Goal: Task Accomplishment & Management: Manage account settings

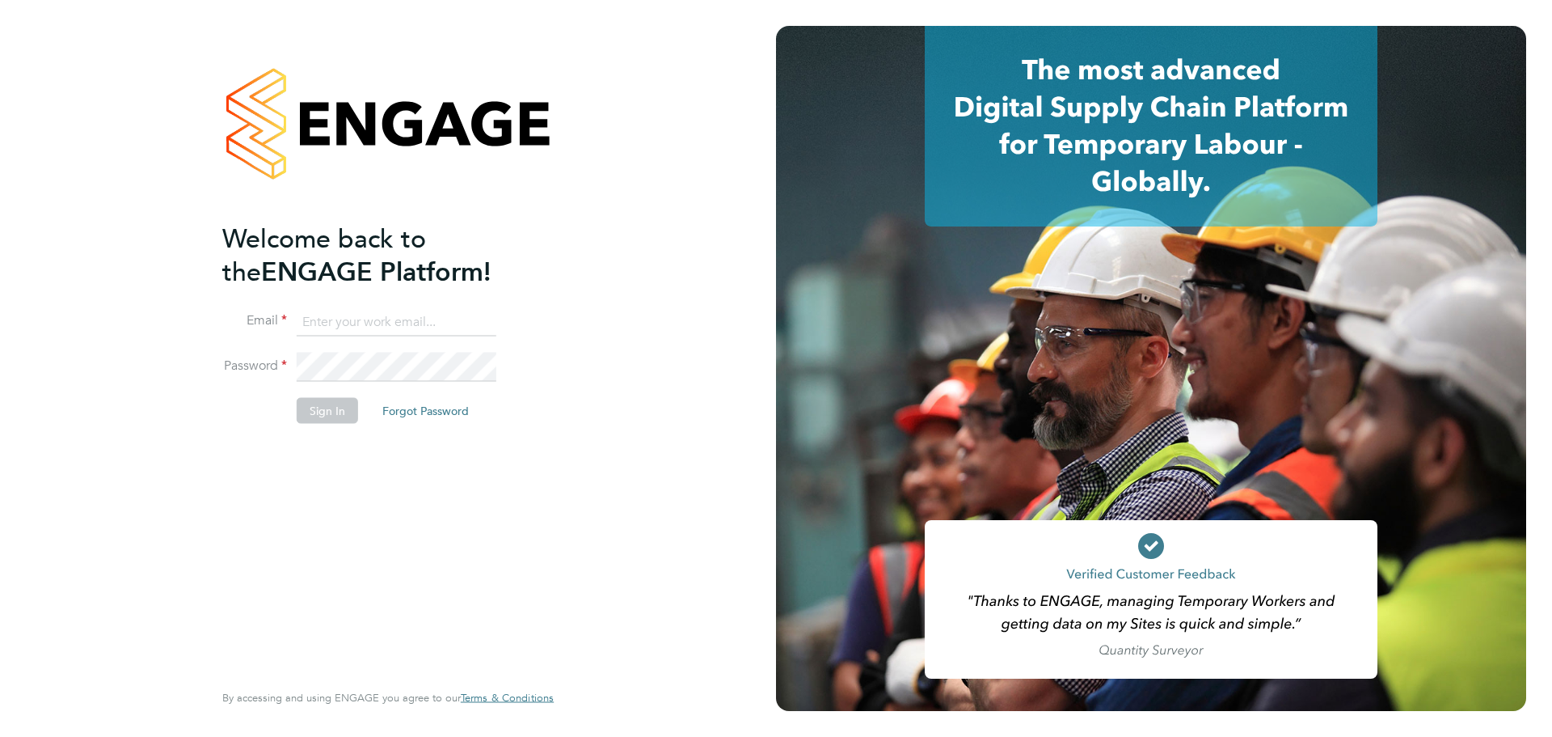
type input "[PERSON_NAME][EMAIL_ADDRESS][PERSON_NAME][DOMAIN_NAME]"
click at [316, 418] on button "Sign In" at bounding box center [327, 410] width 61 height 26
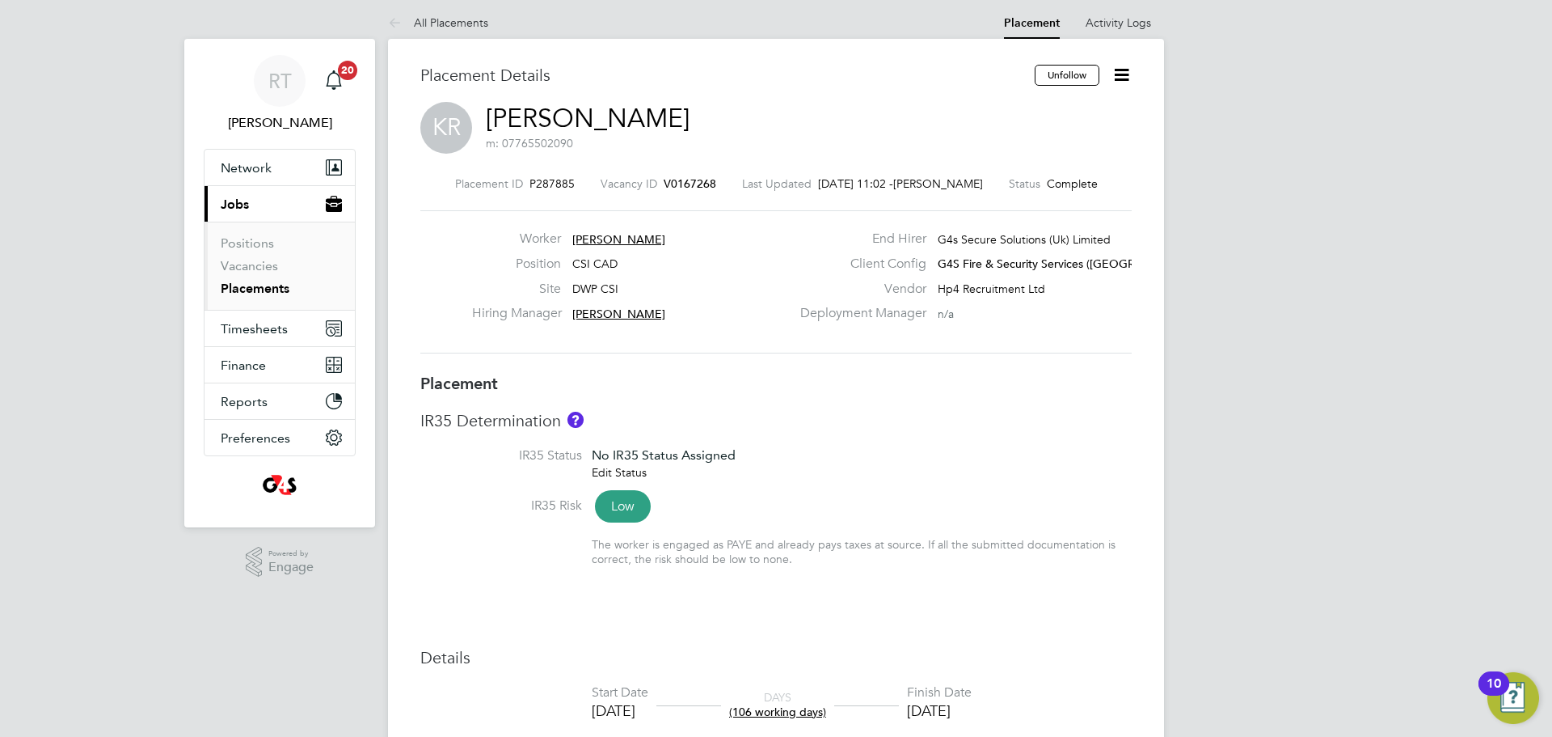
scroll to position [8, 0]
click at [1128, 79] on icon at bounding box center [1122, 73] width 20 height 20
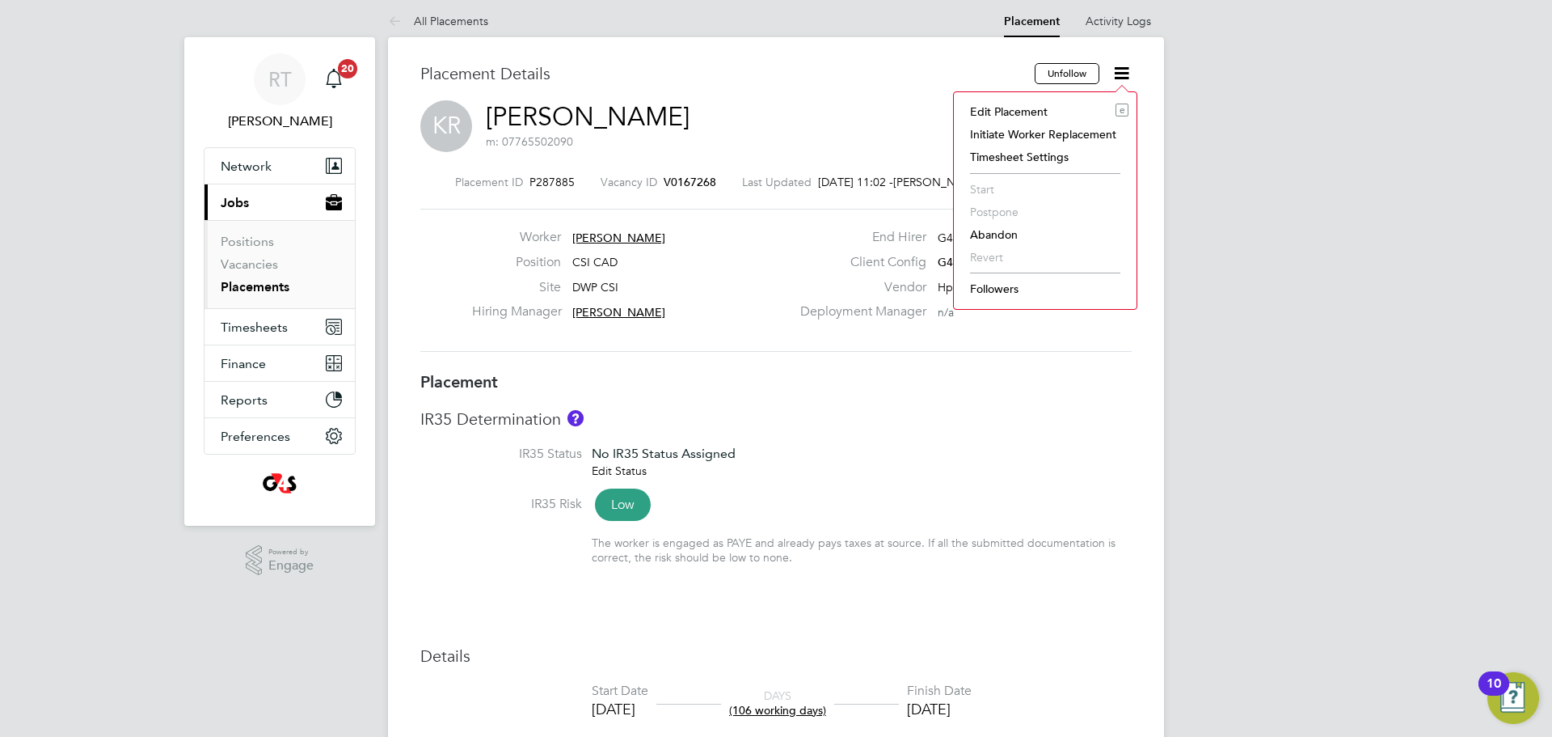
click at [988, 114] on li "Edit Placement e" at bounding box center [1045, 111] width 167 height 23
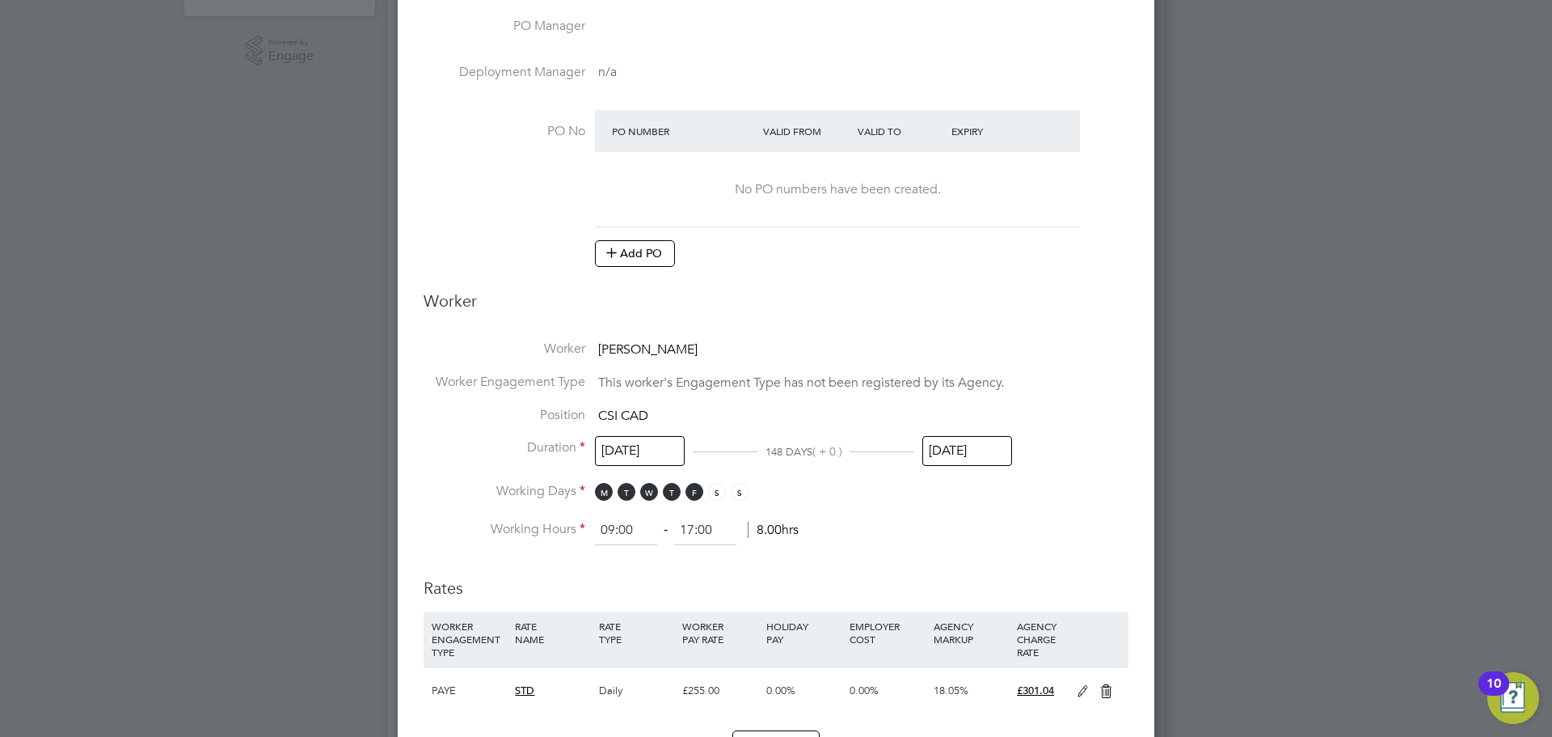
click at [954, 458] on input "30 Sep 2025" at bounding box center [968, 451] width 90 height 30
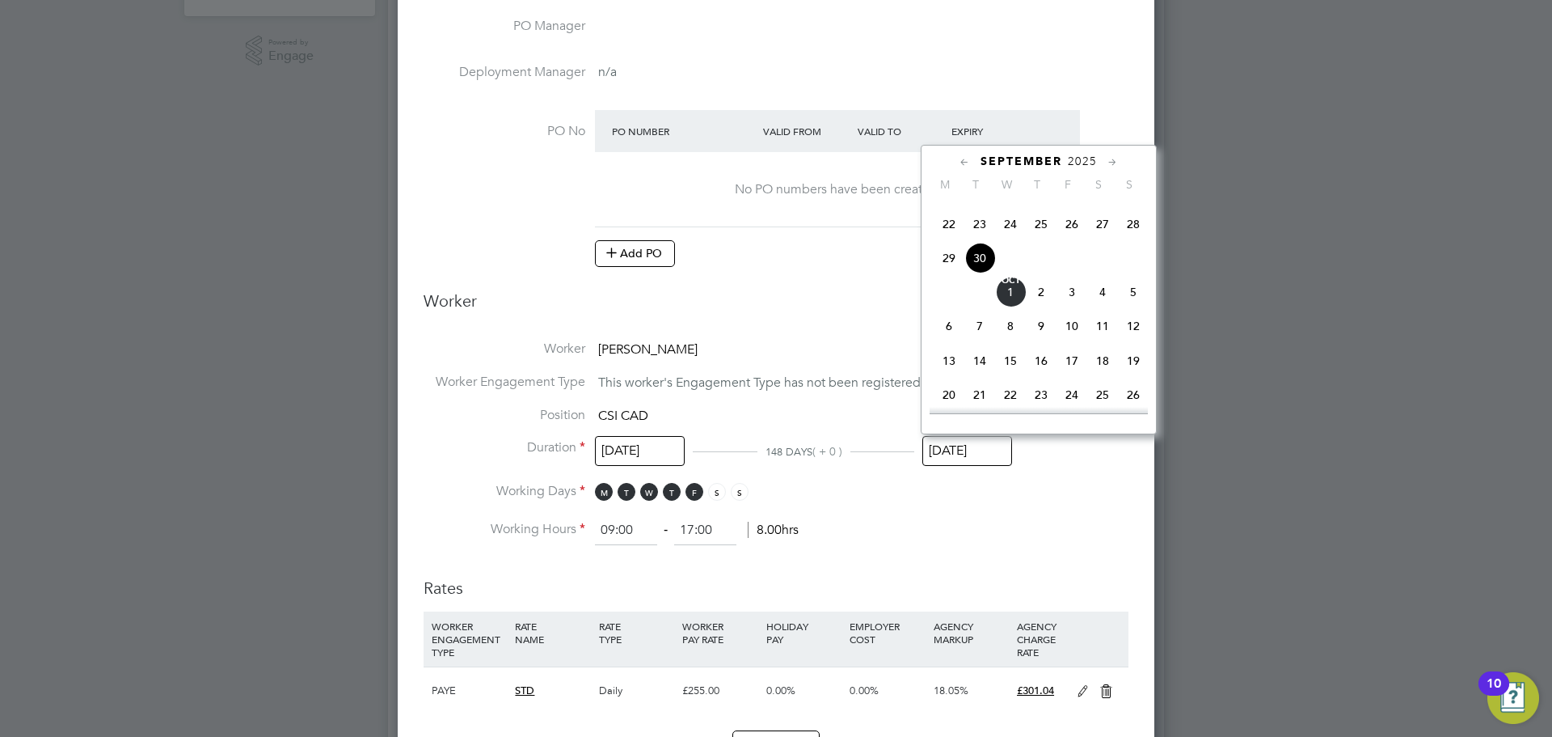
click at [1107, 162] on icon at bounding box center [1112, 163] width 15 height 18
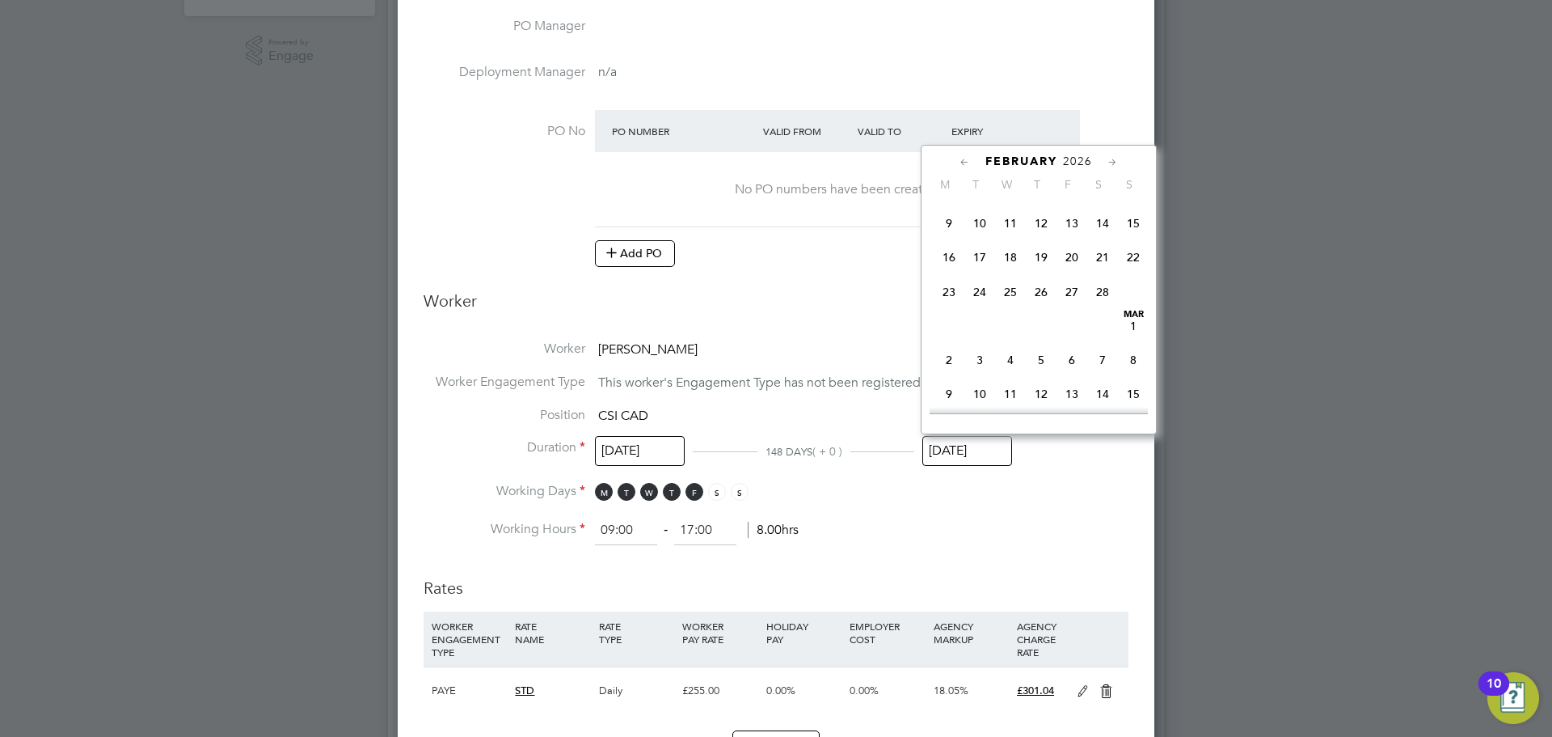
click at [1107, 162] on icon at bounding box center [1112, 163] width 15 height 18
click at [983, 333] on span "31" at bounding box center [980, 317] width 31 height 31
type input "31 Mar 2026"
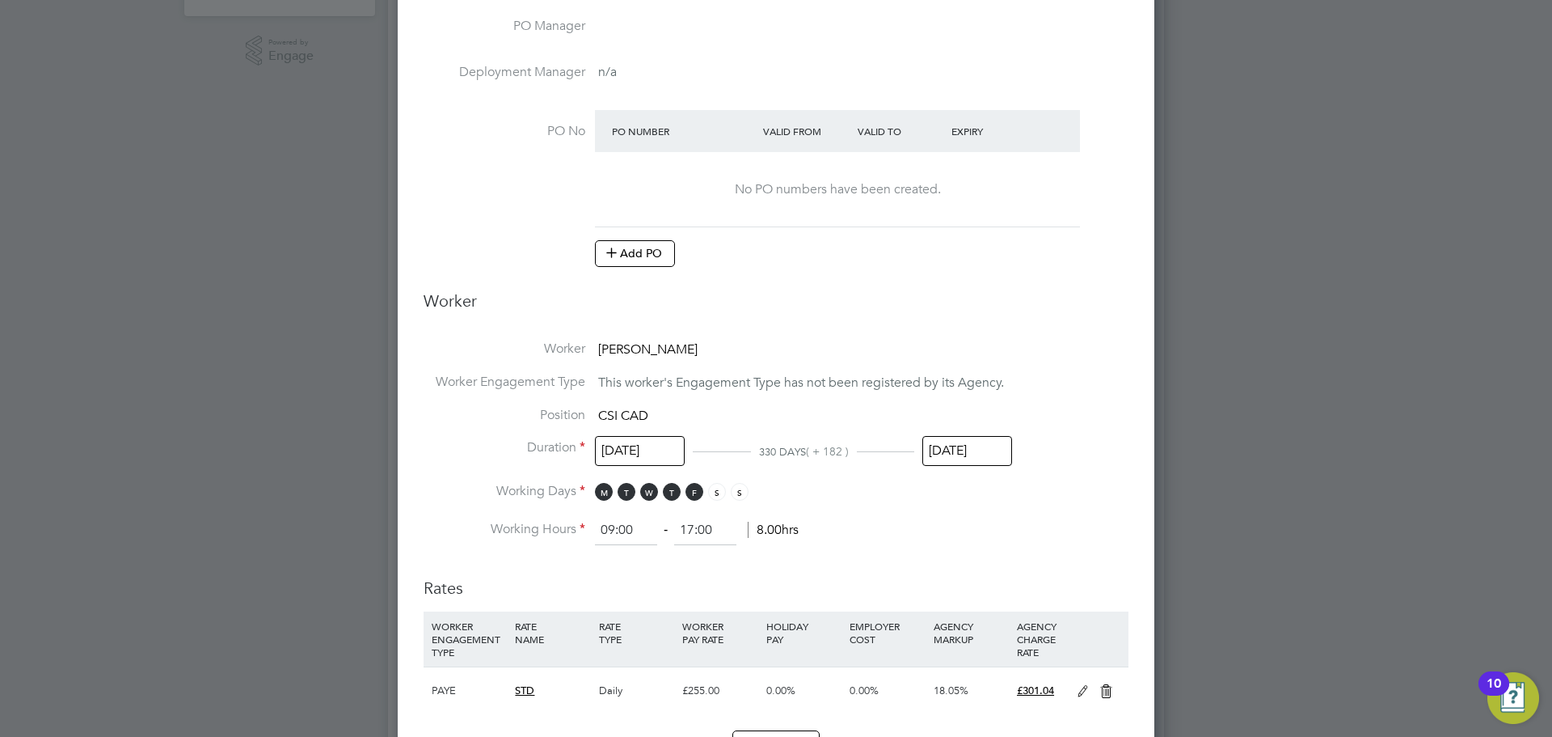
click at [1045, 561] on h3 "Rates" at bounding box center [776, 579] width 705 height 37
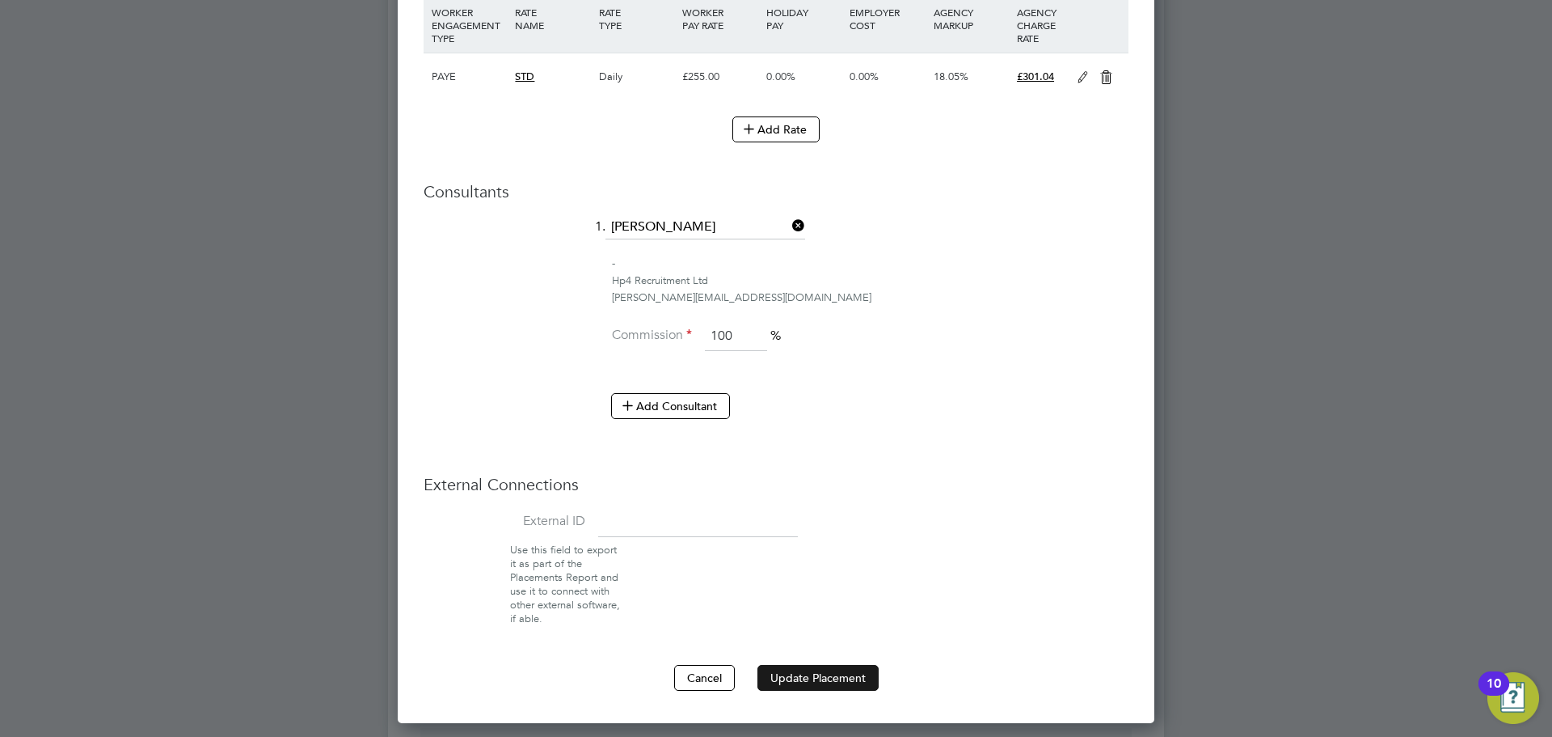
click at [849, 674] on button "Update Placement" at bounding box center [818, 678] width 121 height 26
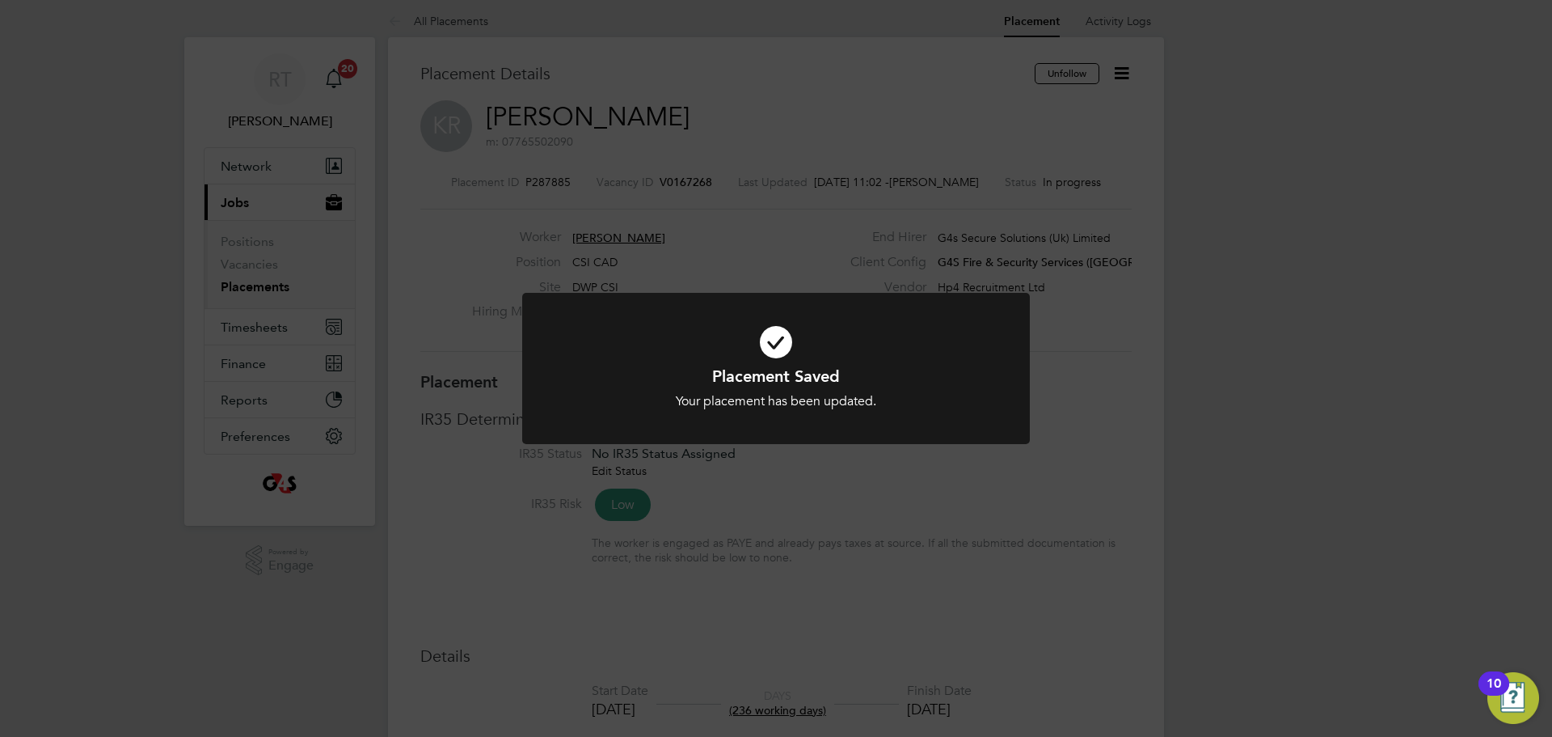
click at [120, 614] on div "Placement Saved Your placement has been updated. Cancel Okay" at bounding box center [776, 368] width 1552 height 737
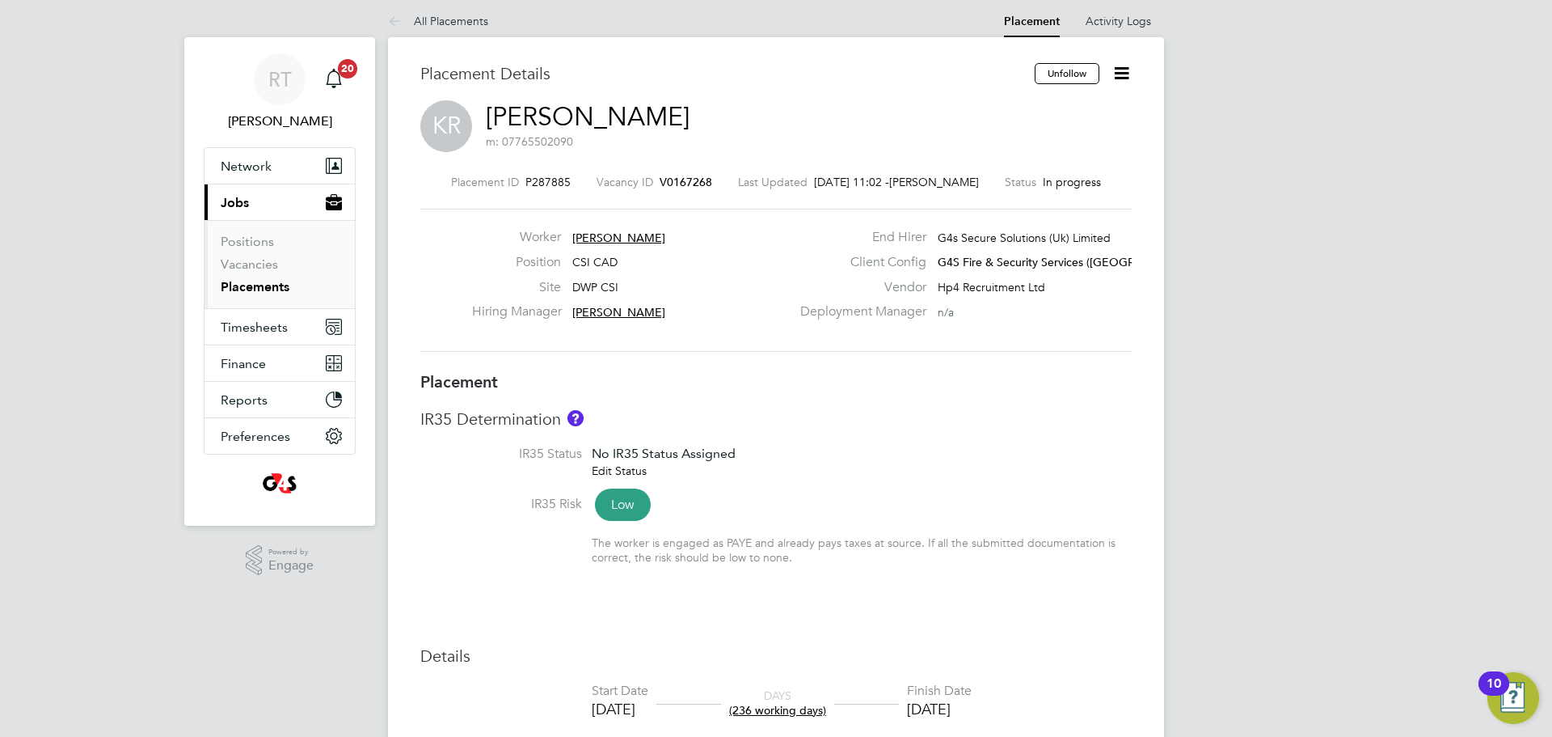
click at [237, 207] on span "Jobs" at bounding box center [235, 202] width 28 height 15
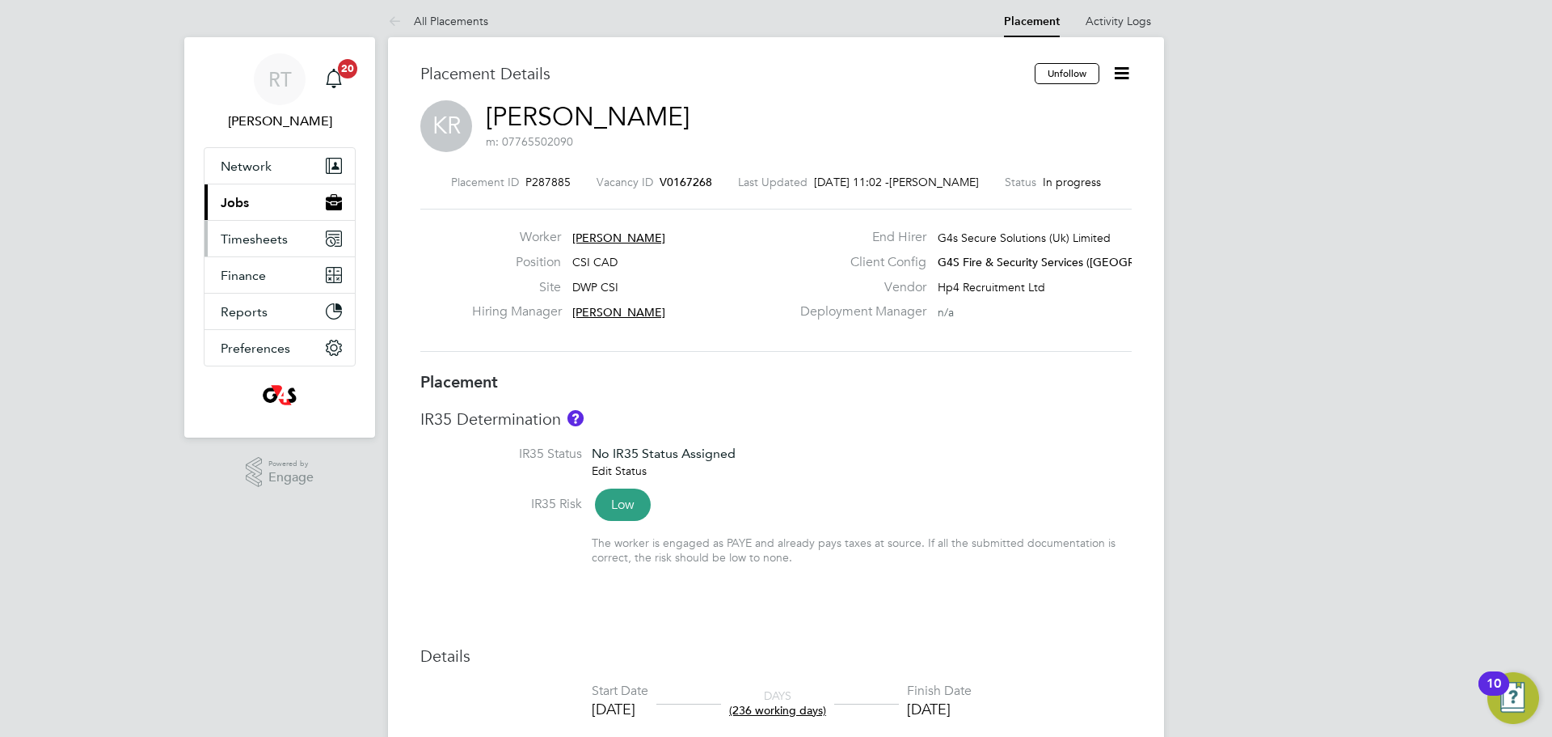
click at [247, 243] on span "Timesheets" at bounding box center [254, 238] width 67 height 15
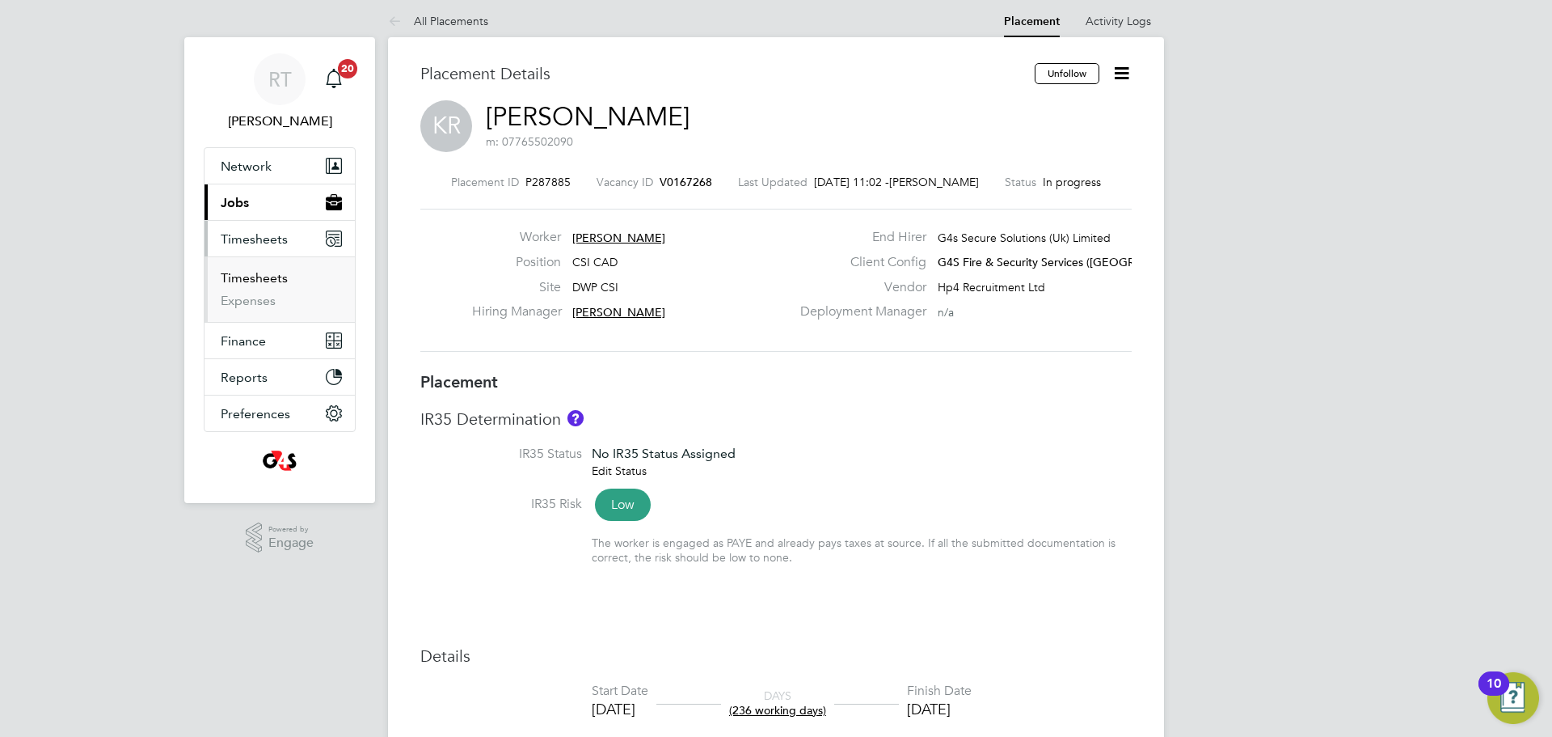
click at [254, 281] on link "Timesheets" at bounding box center [254, 277] width 67 height 15
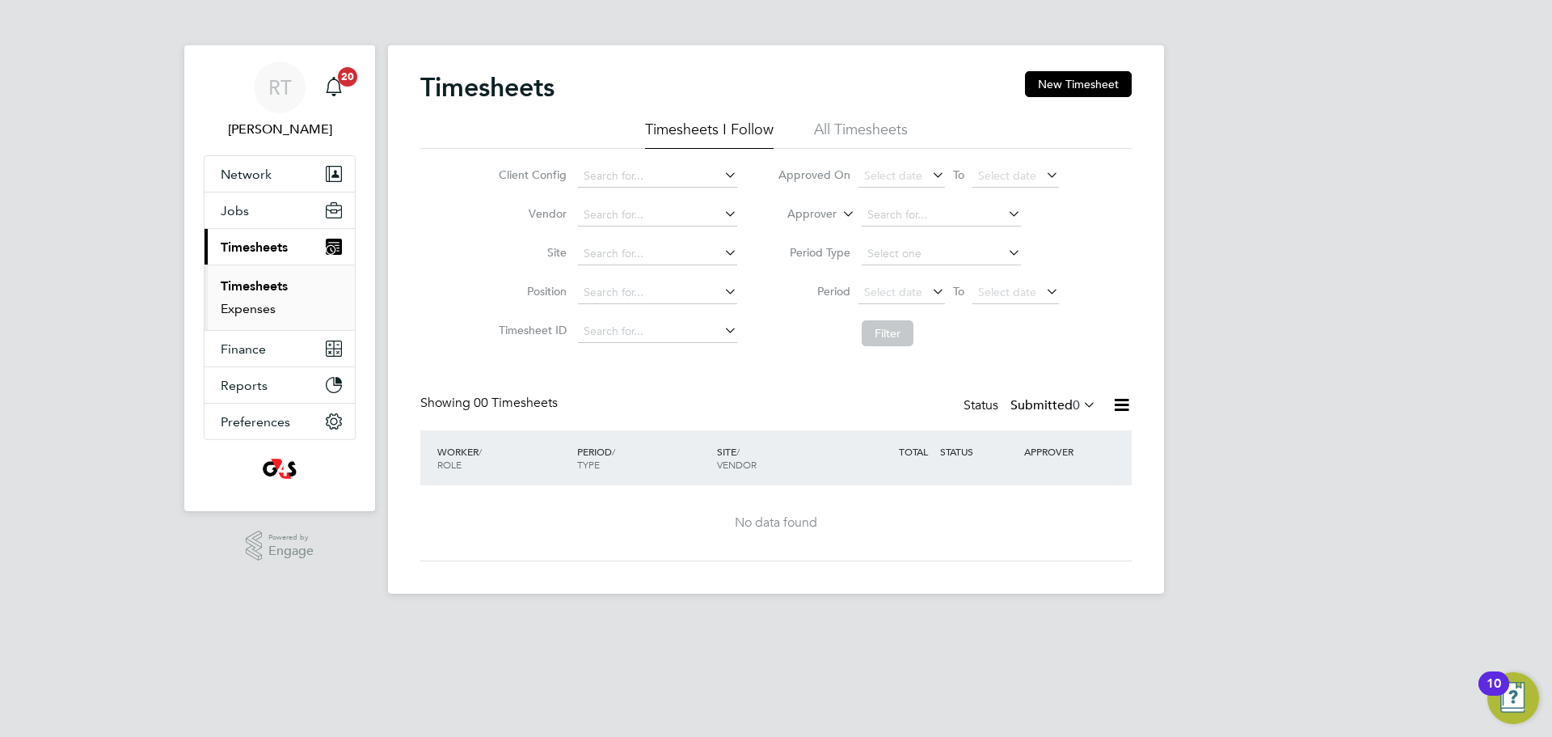
click at [251, 311] on link "Expenses" at bounding box center [248, 308] width 55 height 15
